Goal: Find specific fact: Find specific fact

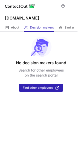
click at [7, 19] on h1 "Virarosi.com" at bounding box center [22, 18] width 34 height 6
copy h1 "Virarosi"
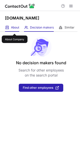
click at [15, 29] on span "About" at bounding box center [15, 28] width 8 height 4
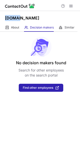
drag, startPoint x: 5, startPoint y: 17, endPoint x: 17, endPoint y: 17, distance: 11.5
click at [17, 17] on div "[DOMAIN_NAME]" at bounding box center [40, 17] width 80 height 13
copy h1 "Wallut"
